Goal: Task Accomplishment & Management: Complete application form

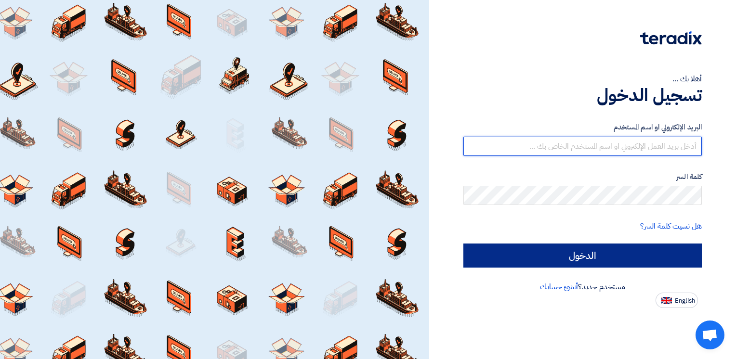
type input "[PERSON_NAME][EMAIL_ADDRESS][DOMAIN_NAME]"
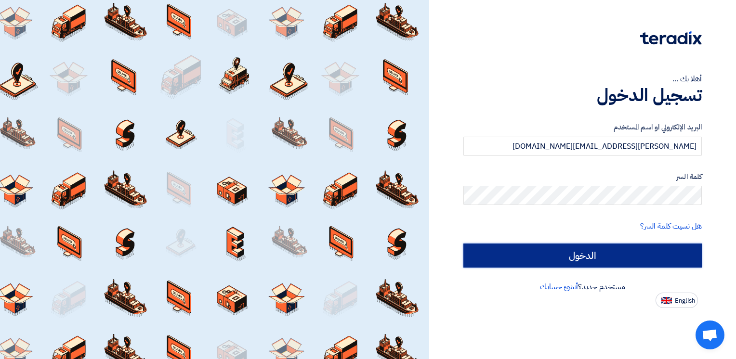
click at [581, 249] on input "الدخول" at bounding box center [582, 256] width 238 height 24
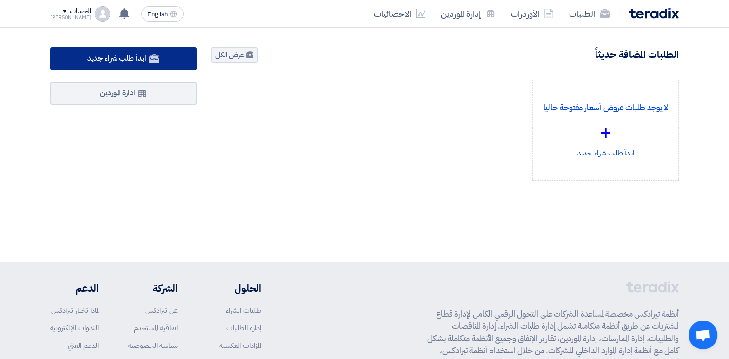
click at [157, 54] on icon at bounding box center [154, 59] width 10 height 10
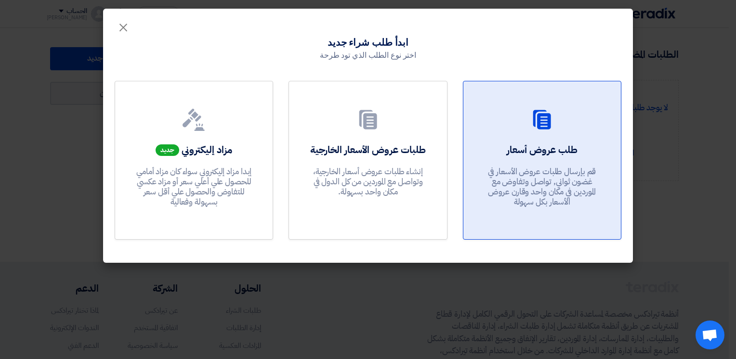
click at [538, 149] on h2 "طلب عروض أسعار" at bounding box center [542, 149] width 71 height 13
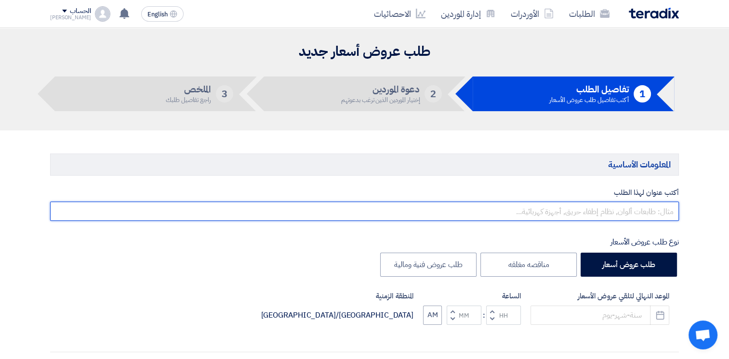
click at [577, 206] on input "text" at bounding box center [364, 211] width 629 height 19
paste input "[PERSON_NAME]"
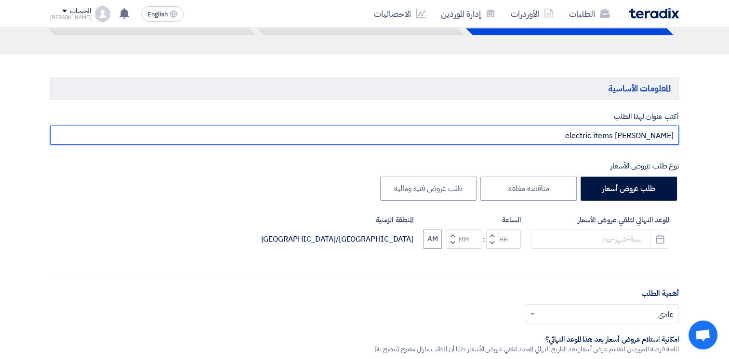
scroll to position [87, 0]
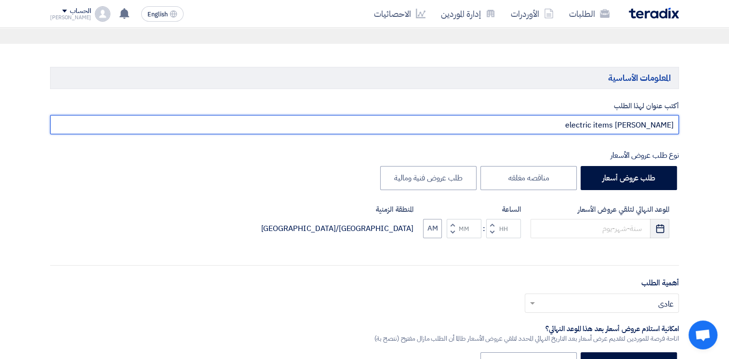
type input "electric items [PERSON_NAME]"
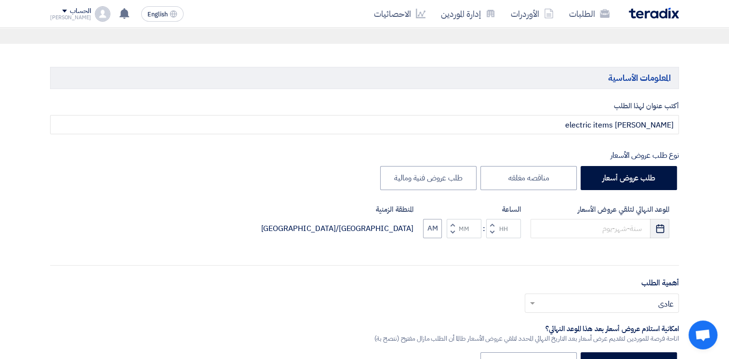
click at [659, 230] on icon "Pick a date" at bounding box center [660, 229] width 10 height 10
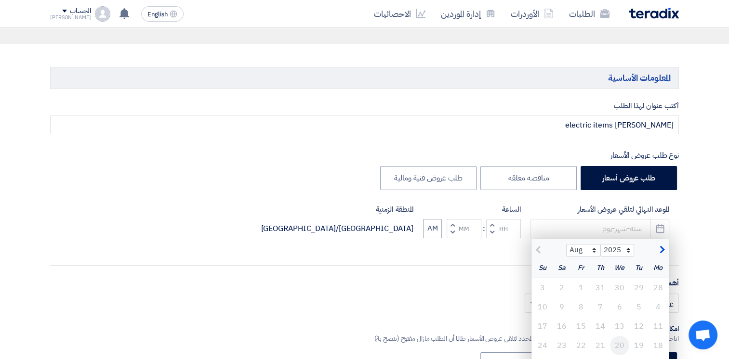
click at [617, 346] on div "20" at bounding box center [619, 345] width 19 height 19
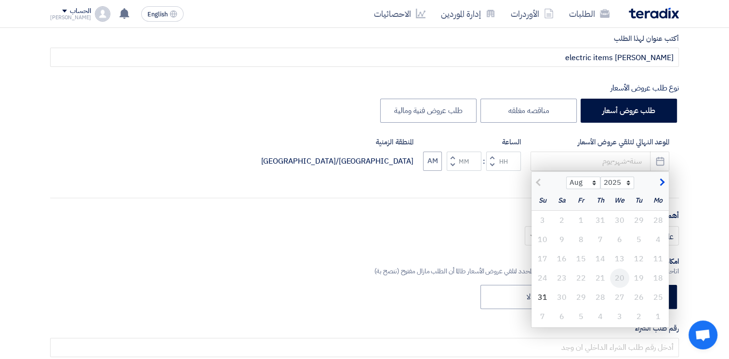
scroll to position [162, 0]
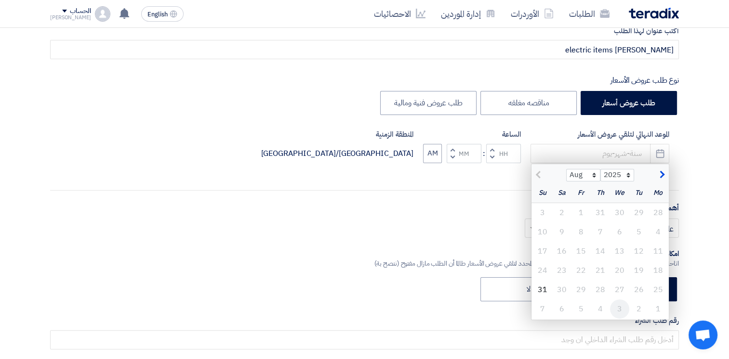
click at [619, 310] on div "3" at bounding box center [619, 309] width 19 height 19
type input "[DATE]"
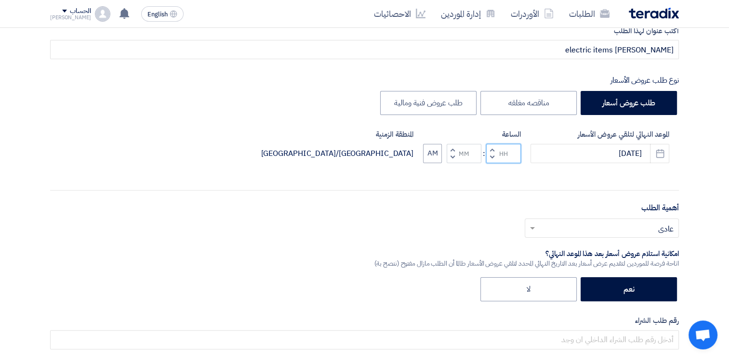
click at [507, 153] on input "Hours" at bounding box center [503, 153] width 35 height 19
type input "02"
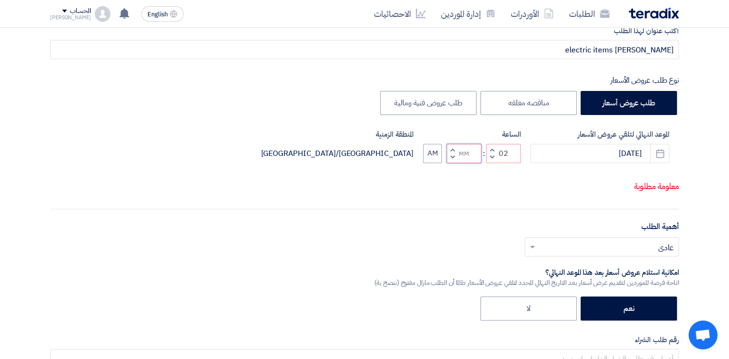
click at [466, 155] on input "Minutes" at bounding box center [464, 153] width 35 height 19
type input "00"
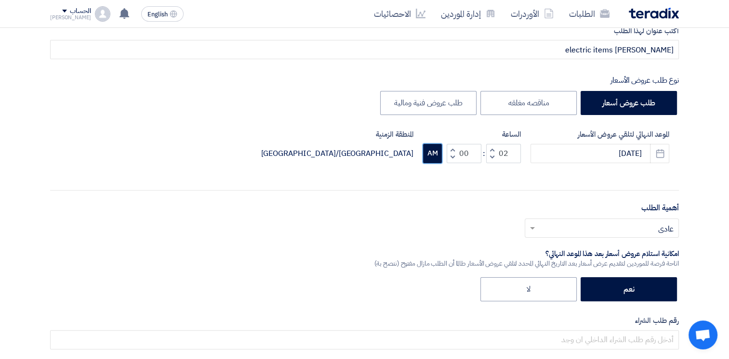
click at [427, 154] on button "AM" at bounding box center [432, 153] width 19 height 19
click at [609, 223] on input "text" at bounding box center [607, 229] width 135 height 16
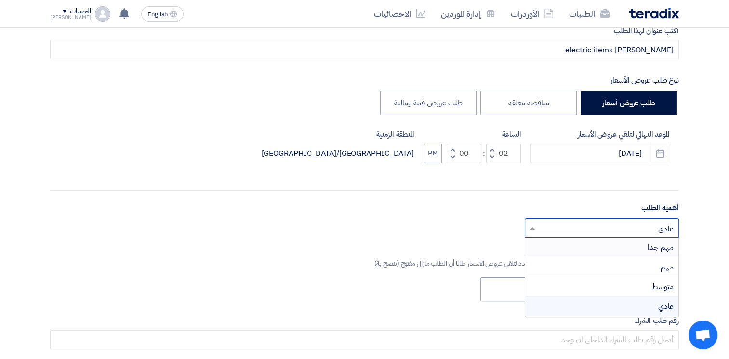
click at [625, 242] on div "مهم جدا" at bounding box center [601, 248] width 153 height 20
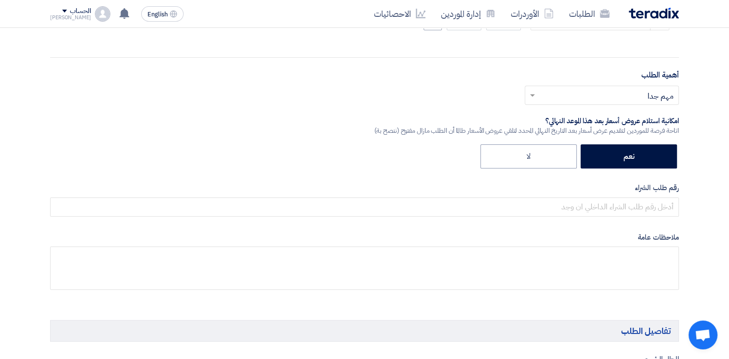
scroll to position [308, 0]
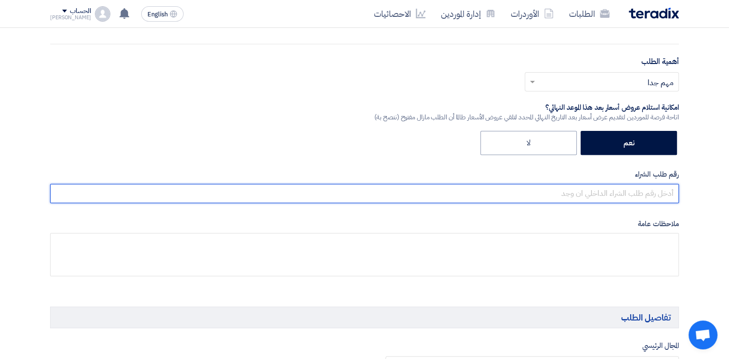
click at [649, 186] on input "text" at bounding box center [364, 193] width 629 height 19
type input "16"
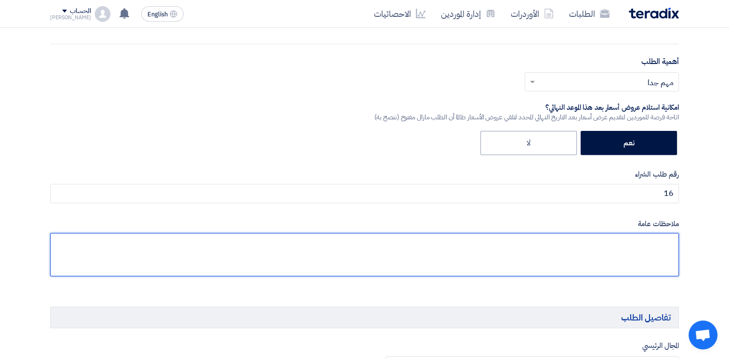
click at [640, 244] on textarea at bounding box center [364, 254] width 629 height 43
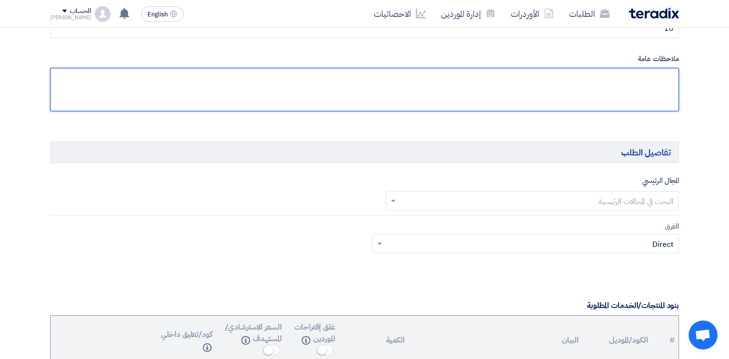
scroll to position [476, 0]
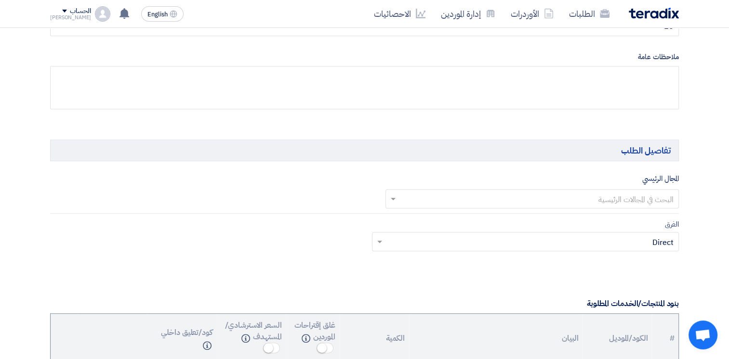
click at [633, 198] on input "text" at bounding box center [537, 200] width 275 height 16
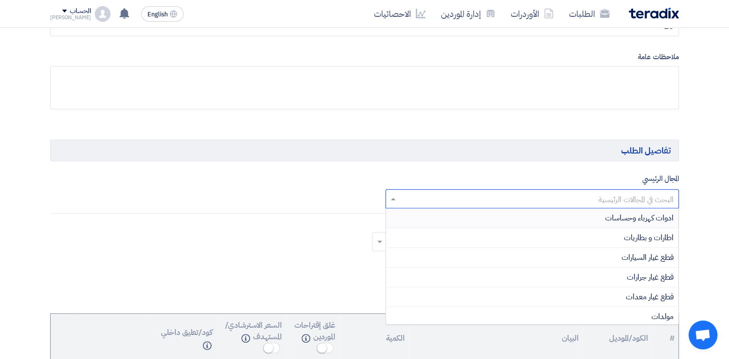
click at [658, 221] on span "ادوات كهرباء وحساسات" at bounding box center [639, 218] width 68 height 12
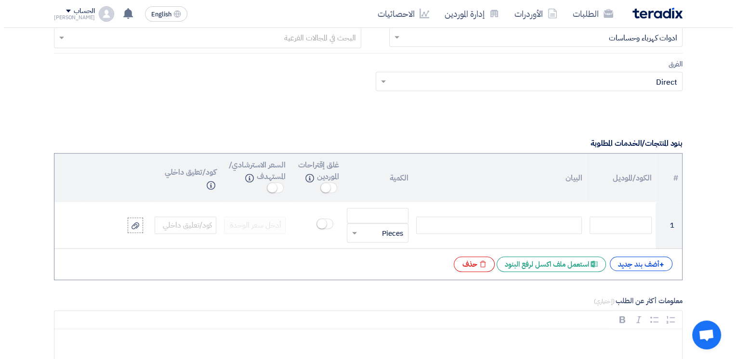
scroll to position [701, 0]
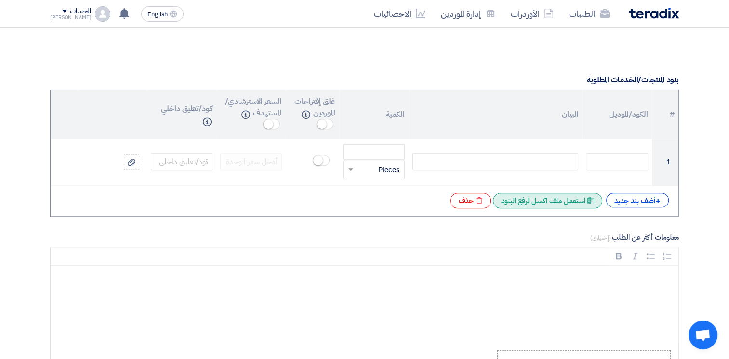
click at [565, 201] on div "Excel file استعمل ملف اكسل لرفع البنود" at bounding box center [547, 200] width 109 height 15
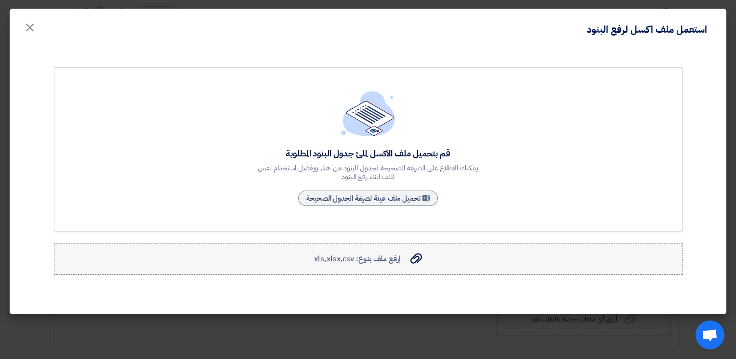
click at [355, 260] on span "إرفع ملف بنوع: xls,xlsx,csv" at bounding box center [357, 259] width 86 height 12
click at [0, 0] on input "إرفع ملف بنوع: xls,xlsx,csv إرفع ملف بنوع: xls,xlsx,csv" at bounding box center [0, 0] width 0 height 0
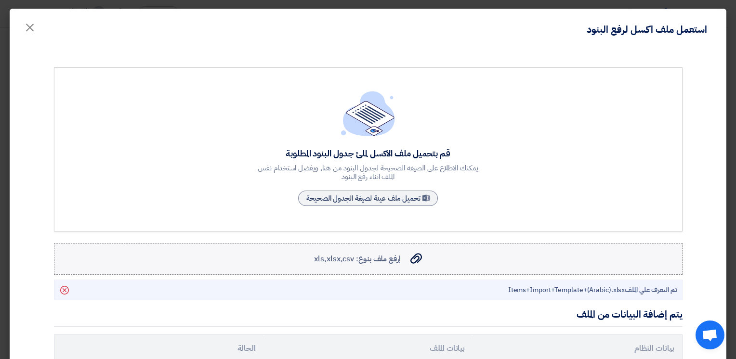
click at [393, 259] on span "إرفع ملف بنوع: xls,xlsx,csv" at bounding box center [357, 259] width 86 height 12
click at [0, 0] on input "إرفع ملف بنوع: xls,xlsx,csv إرفع ملف بنوع: xls,xlsx,csv" at bounding box center [0, 0] width 0 height 0
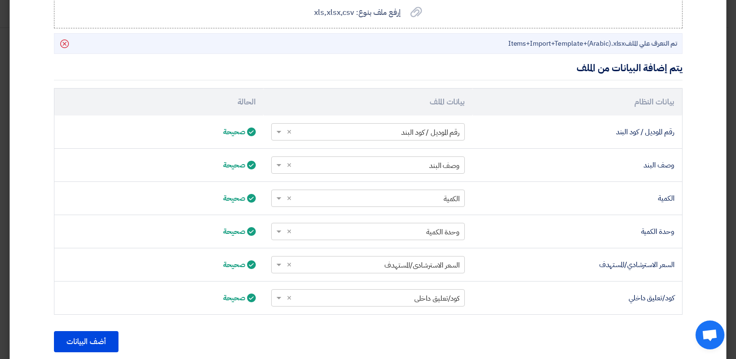
scroll to position [281, 0]
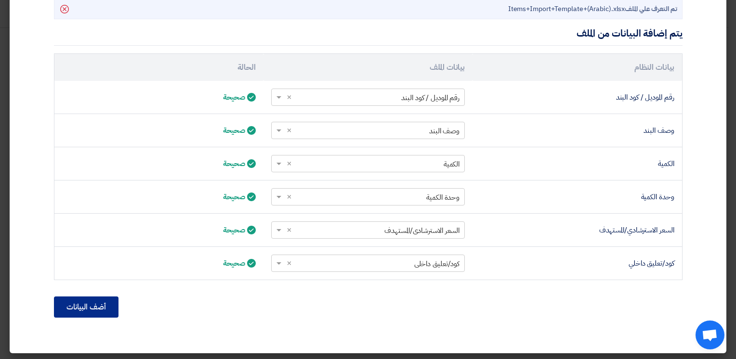
click at [93, 298] on button "أضف البيانات" at bounding box center [86, 307] width 65 height 21
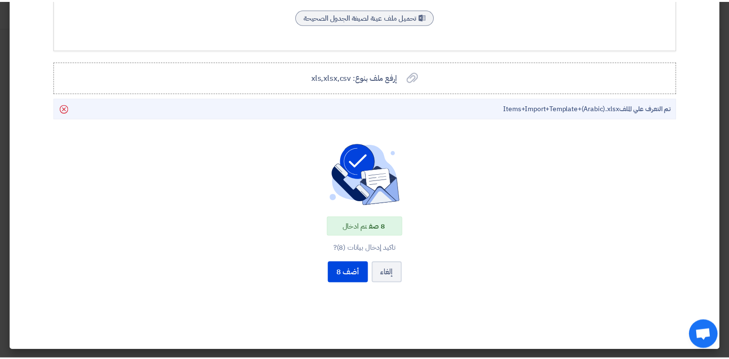
scroll to position [180, 0]
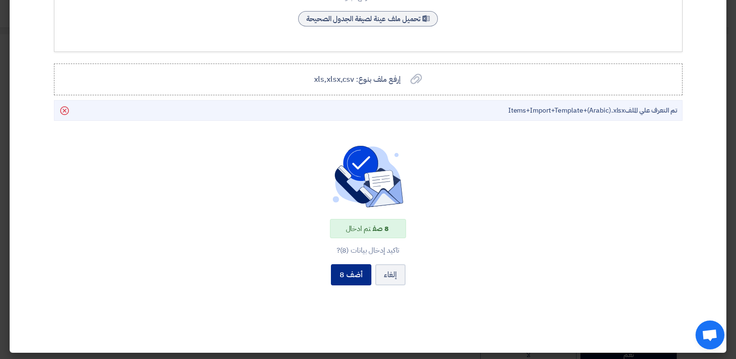
click at [356, 275] on button "أضف 8" at bounding box center [351, 274] width 40 height 21
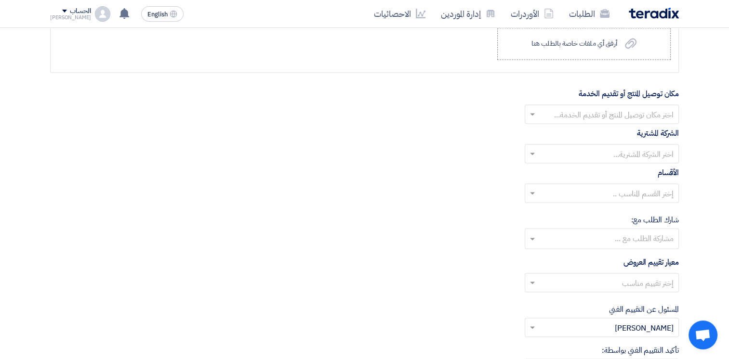
scroll to position [1353, 0]
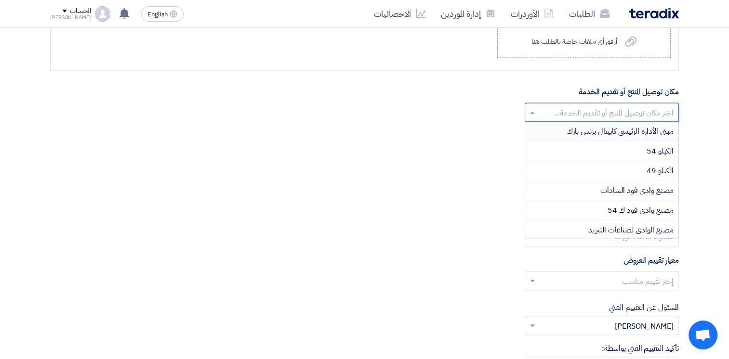
click at [594, 111] on input "text" at bounding box center [607, 114] width 135 height 16
click at [661, 131] on span "مبنى الأداره الرئيسى كابيتال بزنس بارك" at bounding box center [620, 132] width 106 height 12
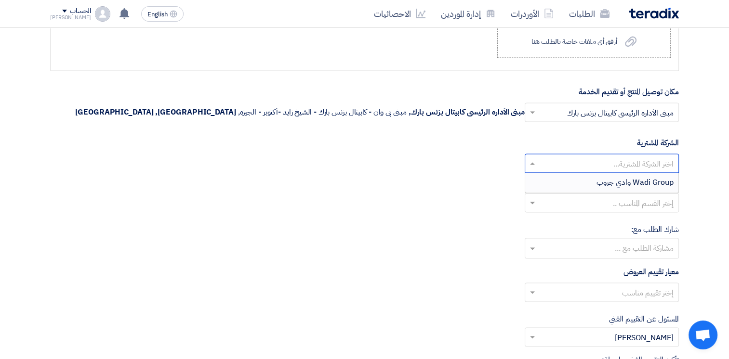
click at [654, 158] on input "text" at bounding box center [607, 165] width 135 height 16
click at [646, 184] on span "Wadi Group وادي جروب" at bounding box center [634, 183] width 77 height 12
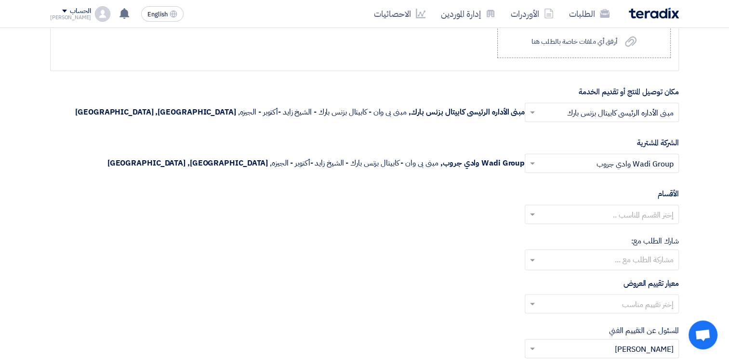
click at [645, 209] on input "text" at bounding box center [607, 216] width 135 height 16
click at [634, 211] on input "text" at bounding box center [607, 216] width 135 height 16
click at [657, 234] on div "--" at bounding box center [601, 233] width 153 height 19
click at [656, 255] on input "text" at bounding box center [601, 261] width 145 height 16
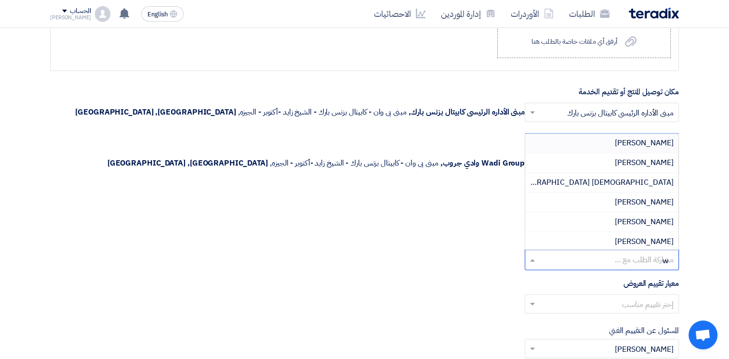
click at [656, 255] on input "w" at bounding box center [601, 261] width 145 height 16
type input "wa"
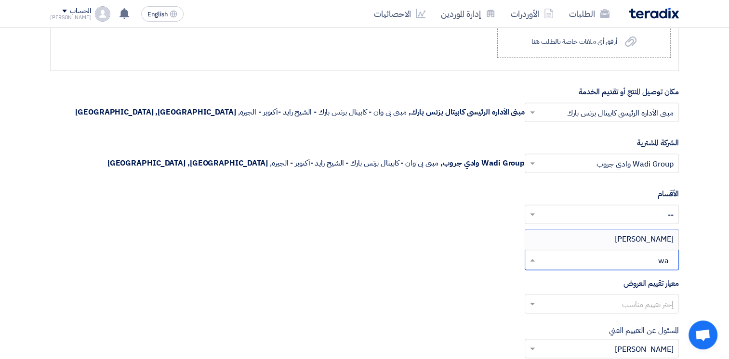
click at [654, 235] on span "[PERSON_NAME]" at bounding box center [644, 240] width 59 height 12
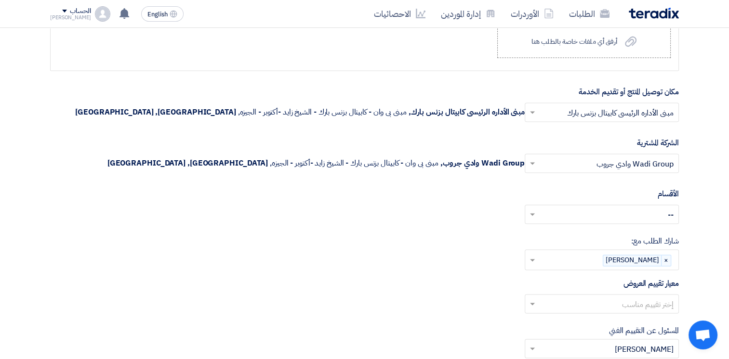
click at [658, 299] on input "text" at bounding box center [607, 305] width 135 height 16
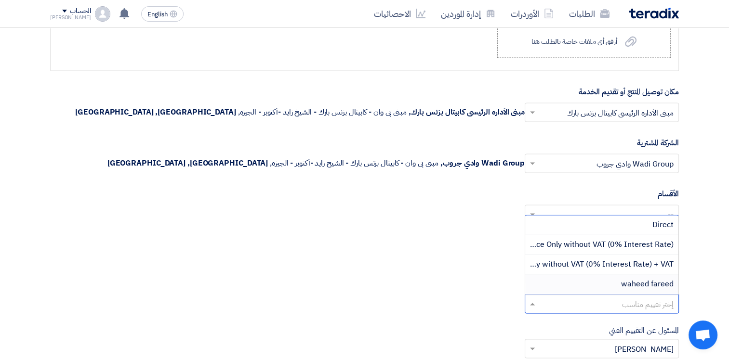
click at [660, 282] on span "waheed fareed" at bounding box center [647, 284] width 53 height 12
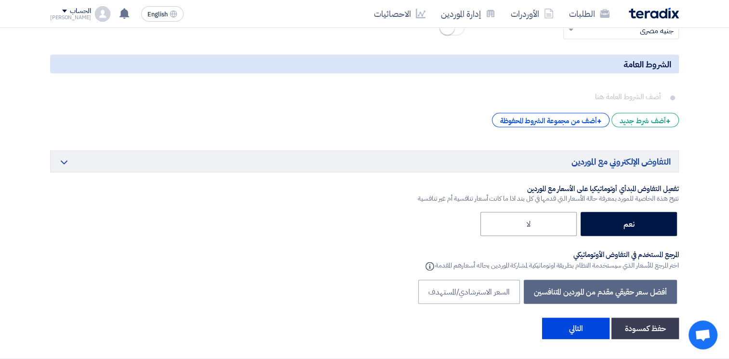
scroll to position [1807, 0]
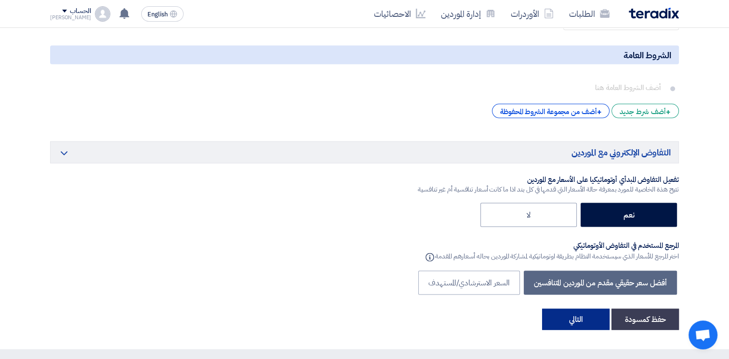
click at [582, 312] on button "التالي" at bounding box center [575, 319] width 67 height 21
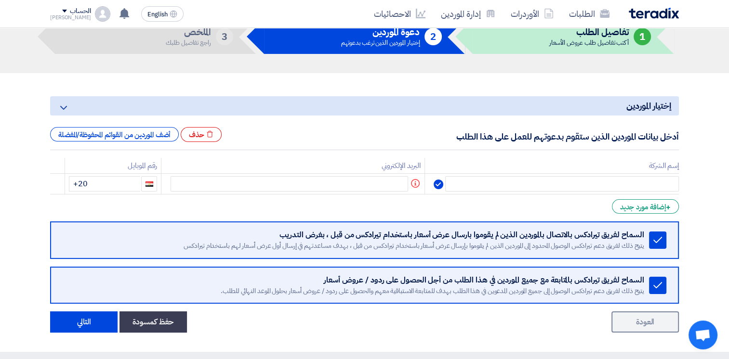
scroll to position [63, 0]
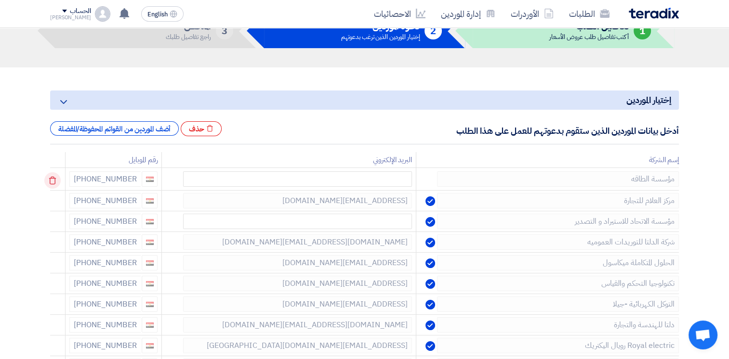
click at [55, 177] on use at bounding box center [52, 181] width 7 height 8
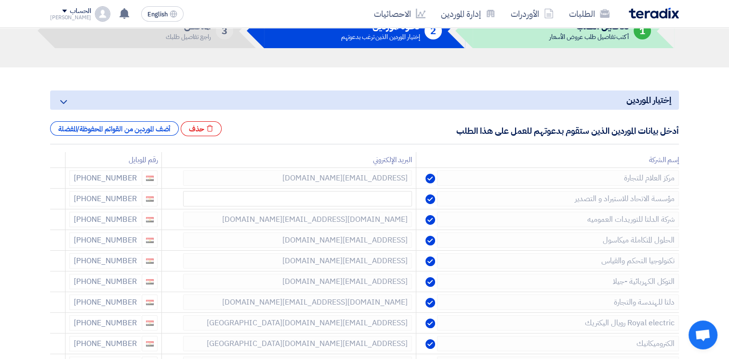
click at [0, 0] on use at bounding box center [0, 0] width 0 height 0
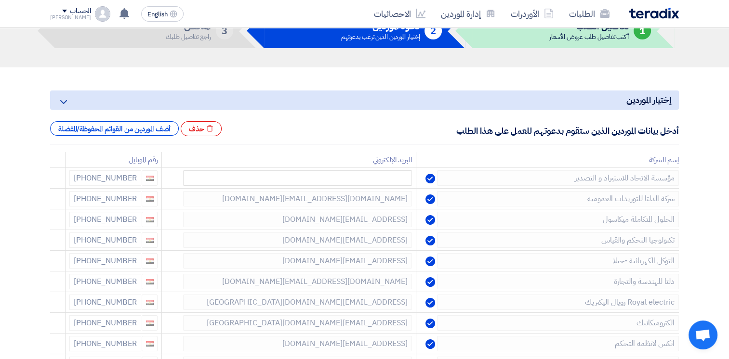
click at [0, 0] on use at bounding box center [0, 0] width 0 height 0
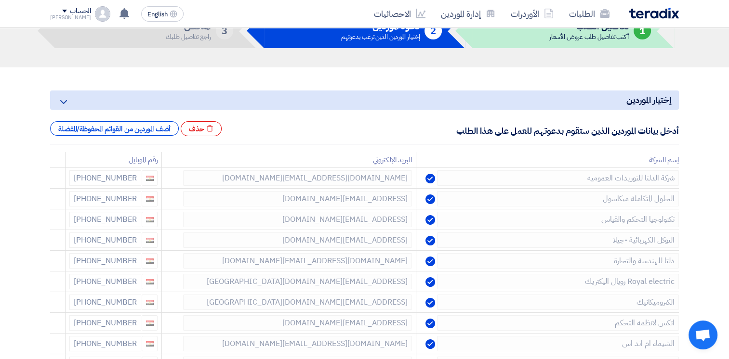
click at [0, 0] on use at bounding box center [0, 0] width 0 height 0
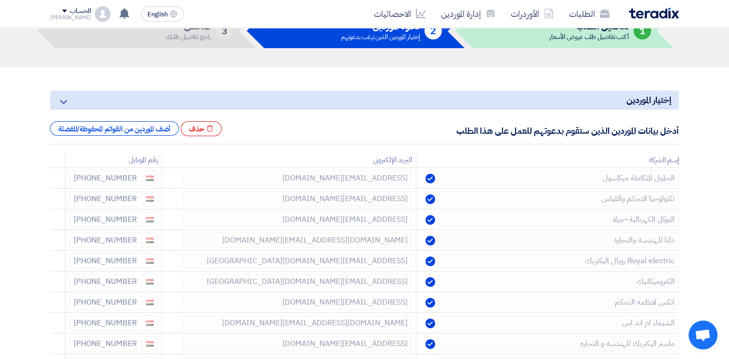
click at [0, 0] on use at bounding box center [0, 0] width 0 height 0
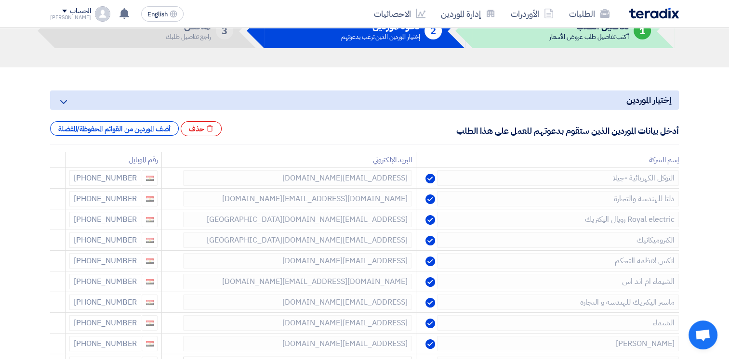
click at [0, 0] on use at bounding box center [0, 0] width 0 height 0
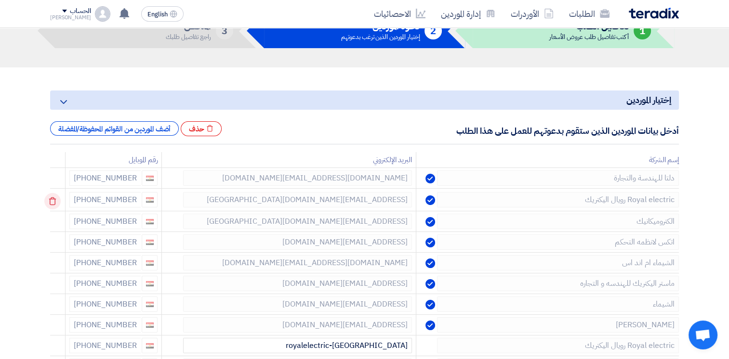
click at [55, 201] on icon at bounding box center [52, 201] width 16 height 16
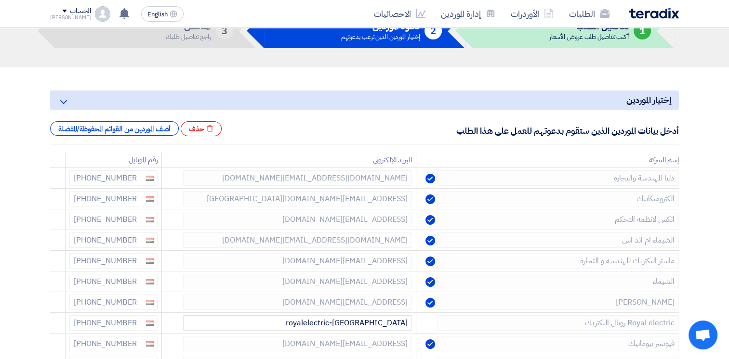
click at [0, 0] on icon at bounding box center [0, 0] width 0 height 0
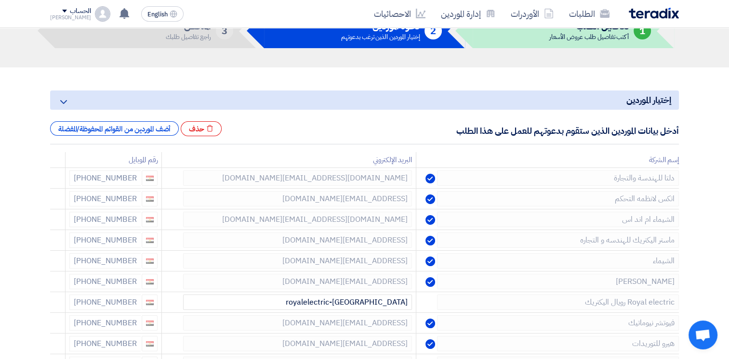
click at [0, 0] on icon at bounding box center [0, 0] width 0 height 0
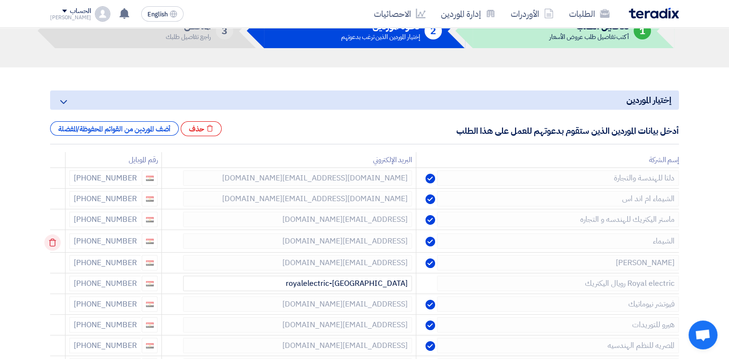
click at [57, 247] on icon at bounding box center [52, 243] width 16 height 16
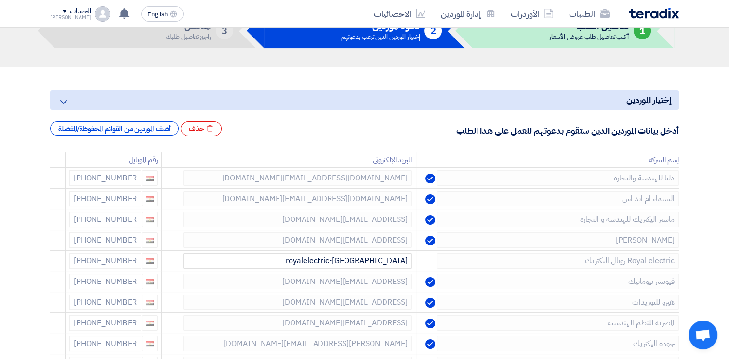
click at [0, 0] on icon at bounding box center [0, 0] width 0 height 0
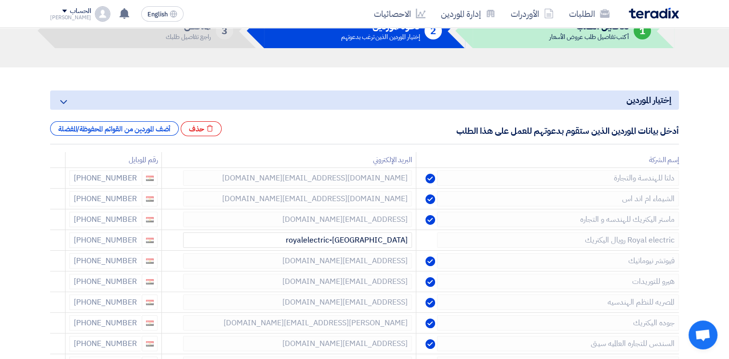
click at [0, 0] on icon at bounding box center [0, 0] width 0 height 0
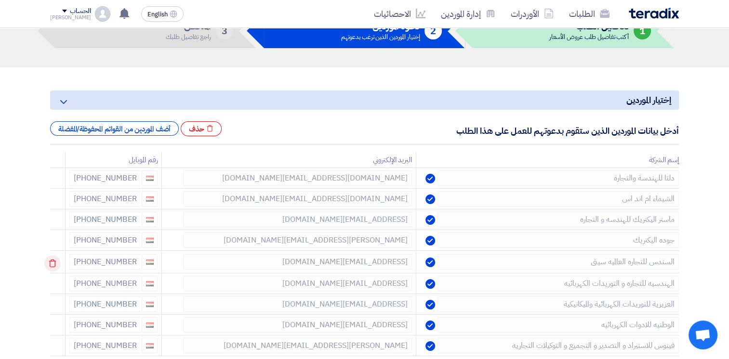
click at [56, 260] on icon at bounding box center [52, 263] width 16 height 16
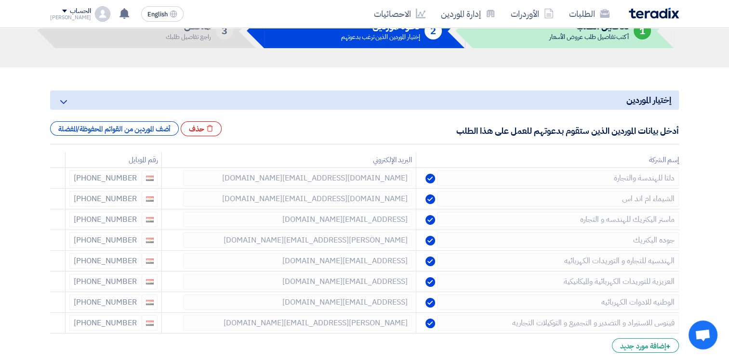
click at [0, 0] on icon at bounding box center [0, 0] width 0 height 0
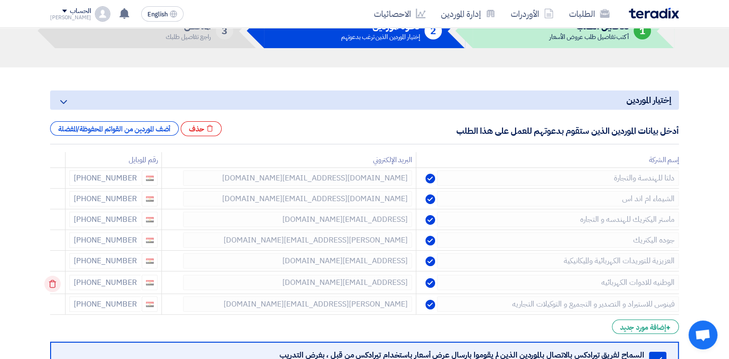
click at [55, 282] on icon at bounding box center [52, 284] width 16 height 16
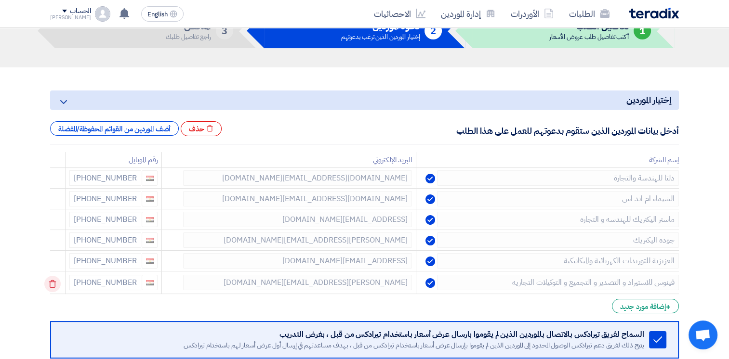
click at [55, 282] on icon at bounding box center [52, 284] width 16 height 16
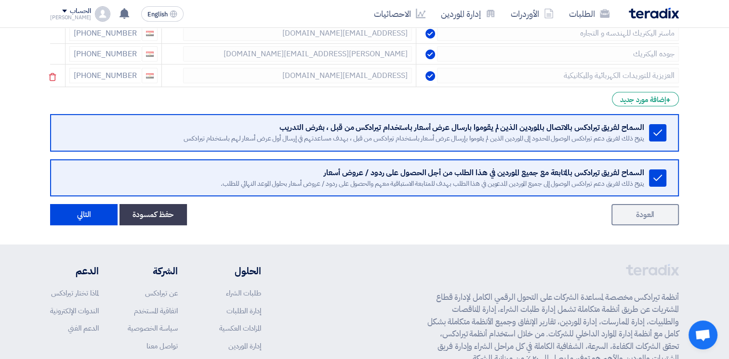
scroll to position [276, 0]
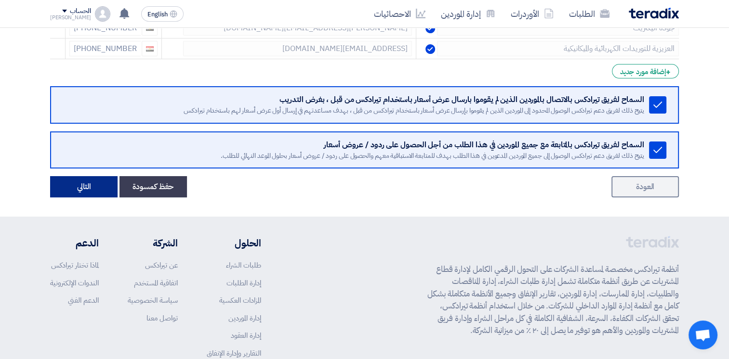
click at [96, 188] on button "التالي" at bounding box center [83, 186] width 67 height 21
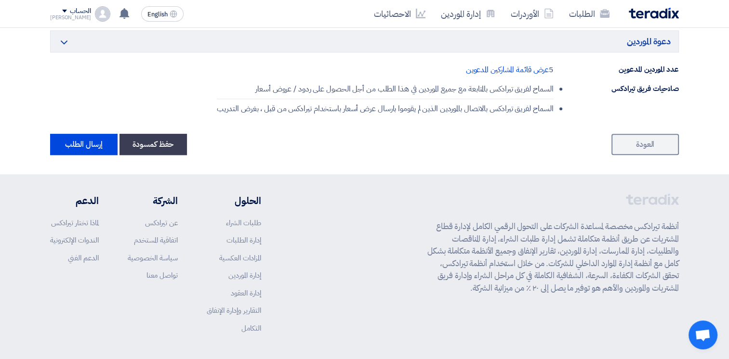
scroll to position [799, 0]
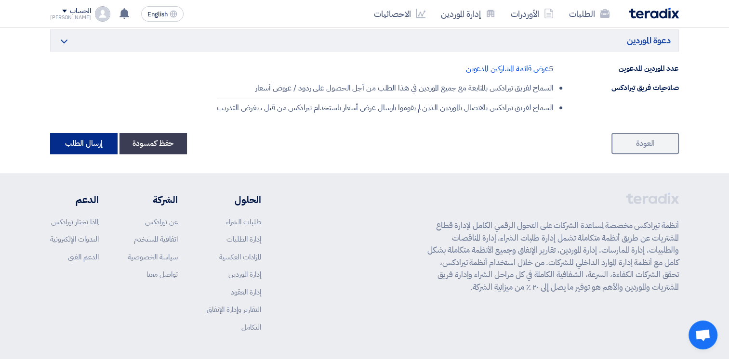
click at [77, 136] on button "إرسال الطلب" at bounding box center [83, 143] width 67 height 21
